Goal: Communication & Community: Share content

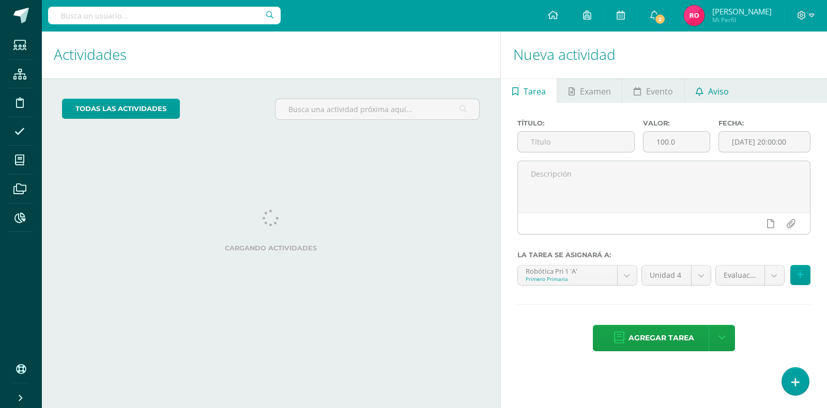
click at [696, 87] on icon at bounding box center [698, 91] width 7 height 8
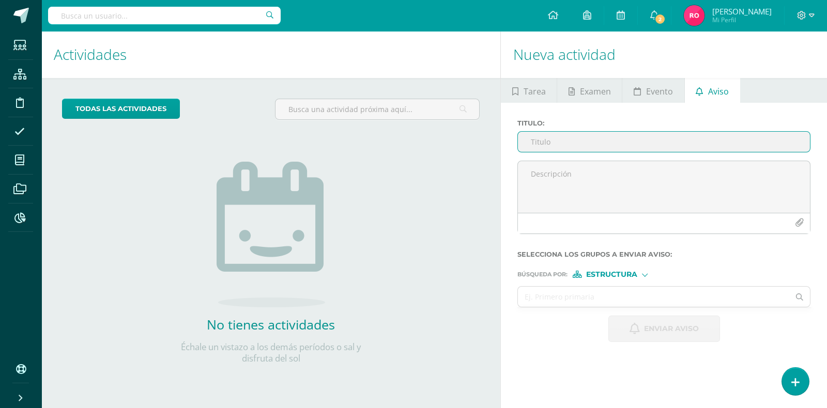
click at [620, 144] on input "Titulo :" at bounding box center [664, 142] width 292 height 20
type input "E"
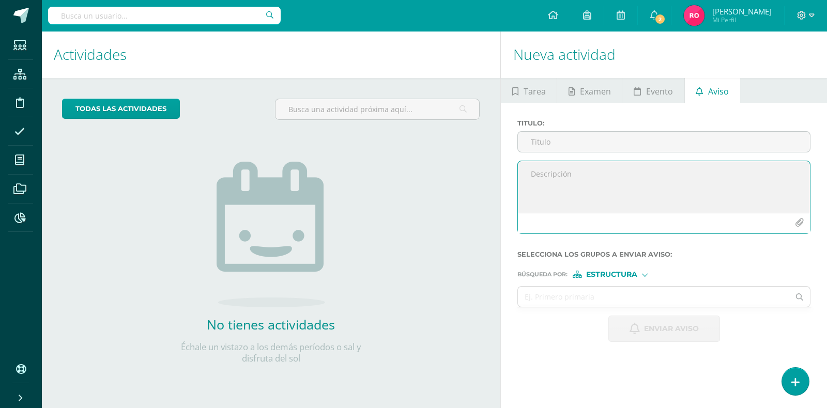
click at [604, 181] on textarea at bounding box center [664, 187] width 292 height 52
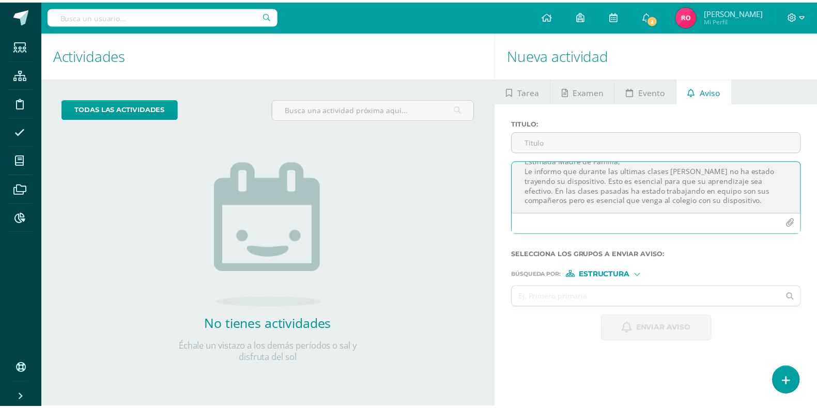
scroll to position [15, 0]
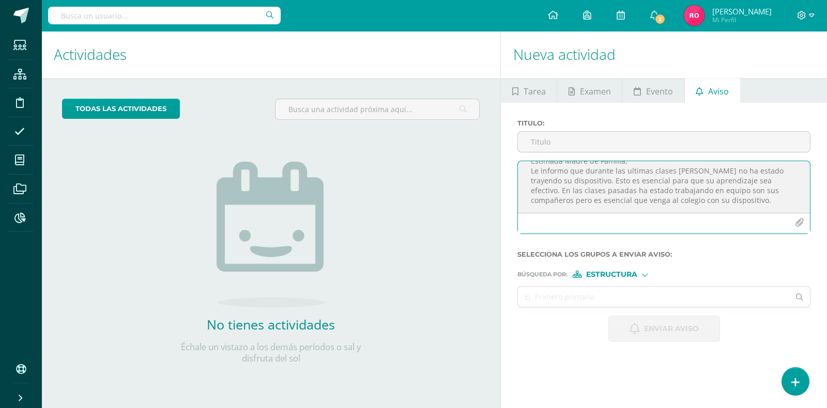
drag, startPoint x: 563, startPoint y: 190, endPoint x: 609, endPoint y: 178, distance: 47.9
click at [609, 178] on textarea "Estimada Madre de Familia, Le informo que durante las ultimas clases [PERSON_NA…" at bounding box center [664, 187] width 292 height 52
click at [597, 203] on textarea "Estimada Madre de Familia, Le informo que durante las ultimas clases [PERSON_NA…" at bounding box center [664, 187] width 292 height 52
type textarea "Estimada Madre de Familia, Le informo que durante las ultimas clases [PERSON_NA…"
click at [619, 277] on form "Titulo : Estimada Madre de Familia, Le informo que durante las ultimas clases […" at bounding box center [663, 230] width 293 height 223
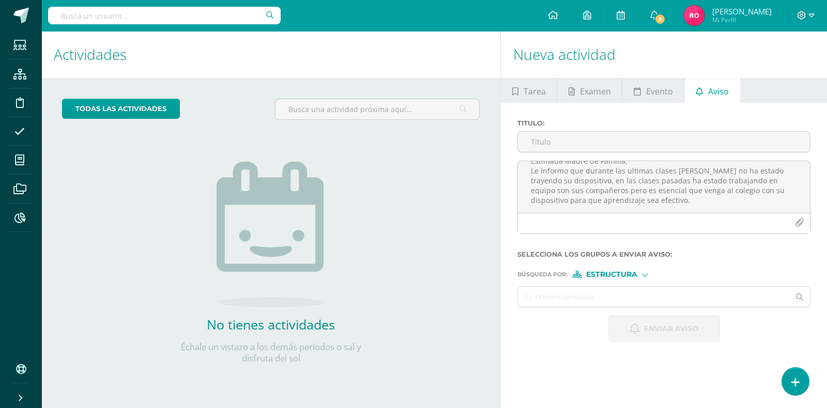
click at [619, 277] on span "Estructura" at bounding box center [611, 275] width 51 height 6
click at [614, 299] on span "Persona" at bounding box center [615, 302] width 37 height 6
click at [607, 298] on input "text" at bounding box center [653, 297] width 271 height 20
type input "[PERSON_NAME]"
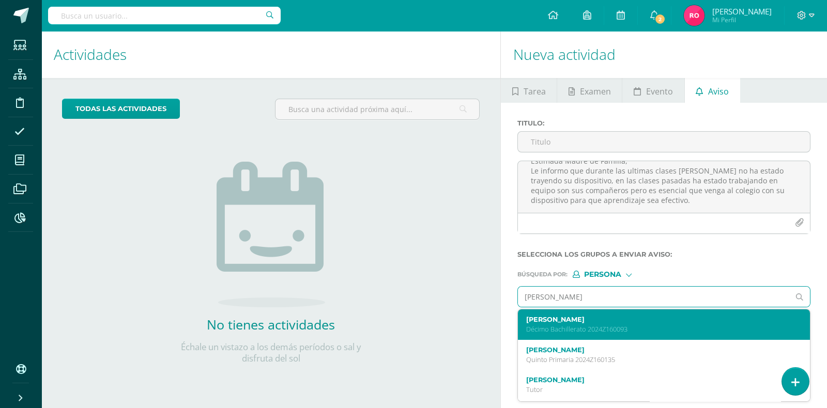
click at [584, 327] on p "Décimo Bachillerato 2024Z160093" at bounding box center [657, 329] width 263 height 9
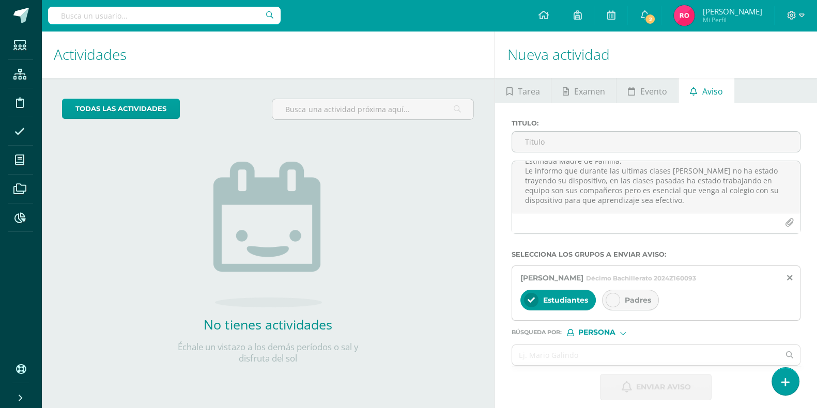
click at [612, 300] on icon at bounding box center [612, 300] width 7 height 7
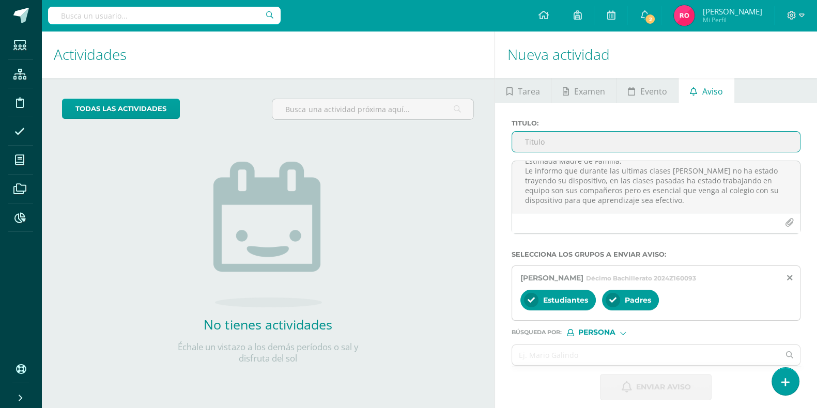
click at [613, 139] on input "Titulo :" at bounding box center [656, 142] width 288 height 20
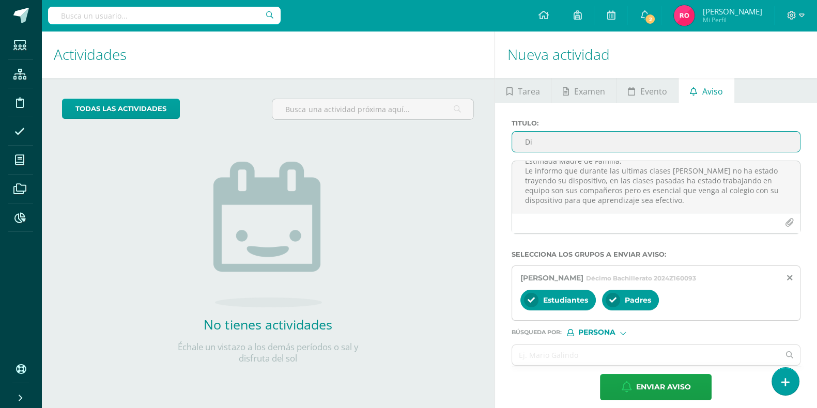
type input "D"
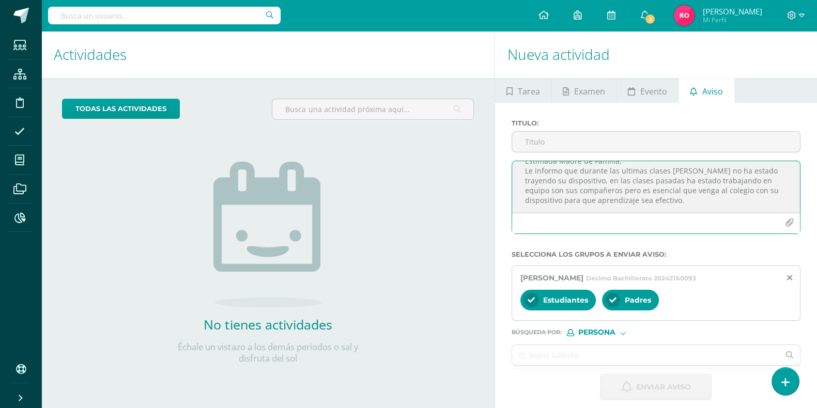
click at [695, 196] on textarea "Estimada Madre de Familia, Le informo que durante las ultimas clases [PERSON_NA…" at bounding box center [656, 187] width 288 height 52
type textarea "Estimada Madre de Familia, Le informo que durante las ultimas clases [PERSON_NA…"
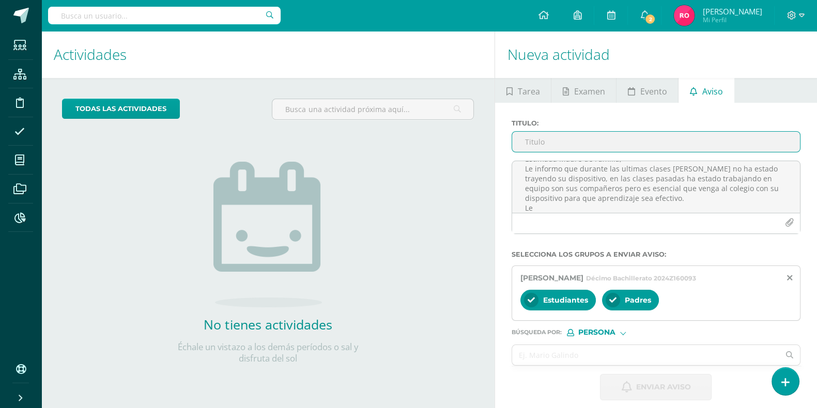
click at [641, 143] on input "Titulo :" at bounding box center [656, 142] width 288 height 20
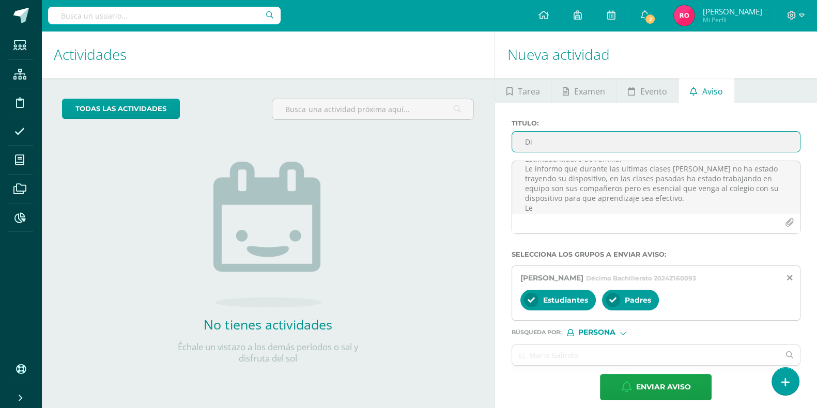
type input "D"
type input "j"
type input "Dispositovo en Tecnología"
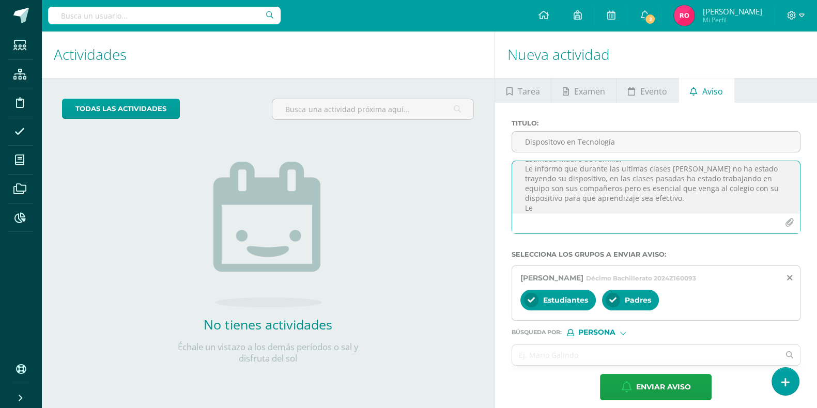
click at [553, 208] on textarea "Estimada Madre de Familia, Le informo que durante las ultimas clases [PERSON_NA…" at bounding box center [656, 187] width 288 height 52
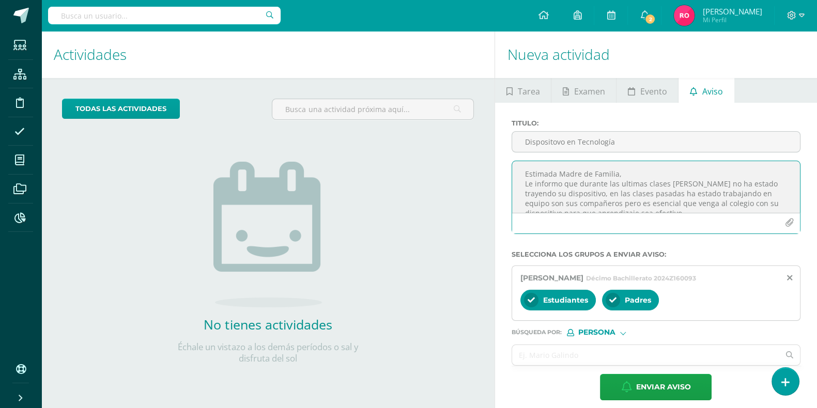
type textarea "Estimada Madre de Familia, Le informo que durante las ultimas clases [PERSON_NA…"
